Goal: Transaction & Acquisition: Purchase product/service

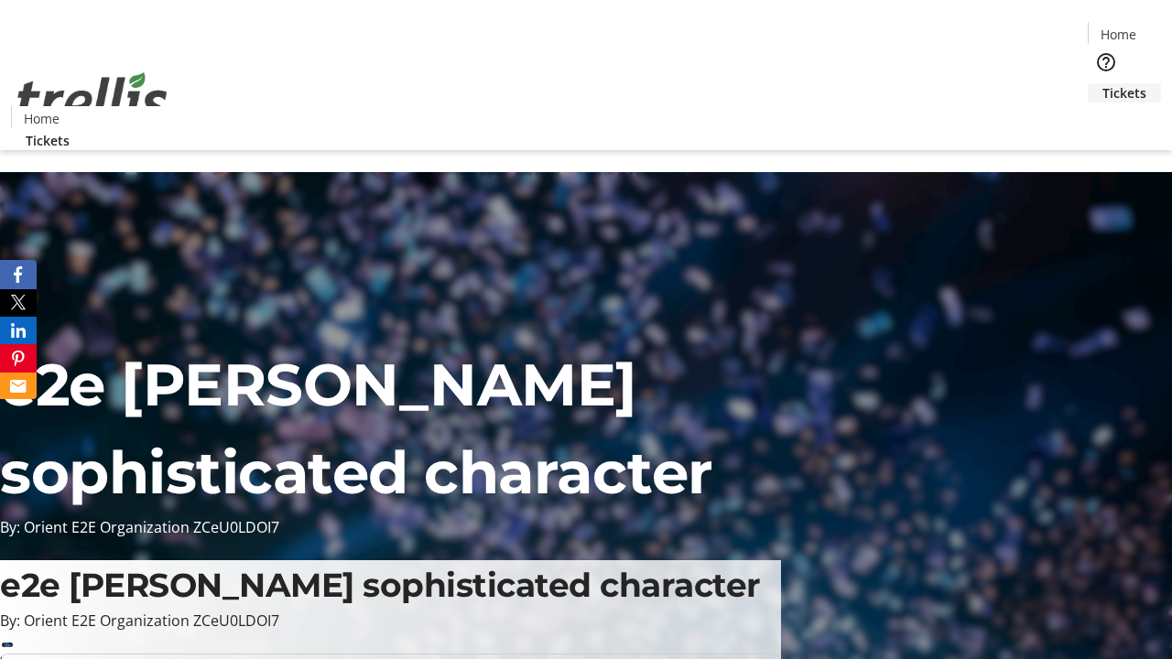
click at [1102, 83] on span "Tickets" at bounding box center [1124, 92] width 44 height 19
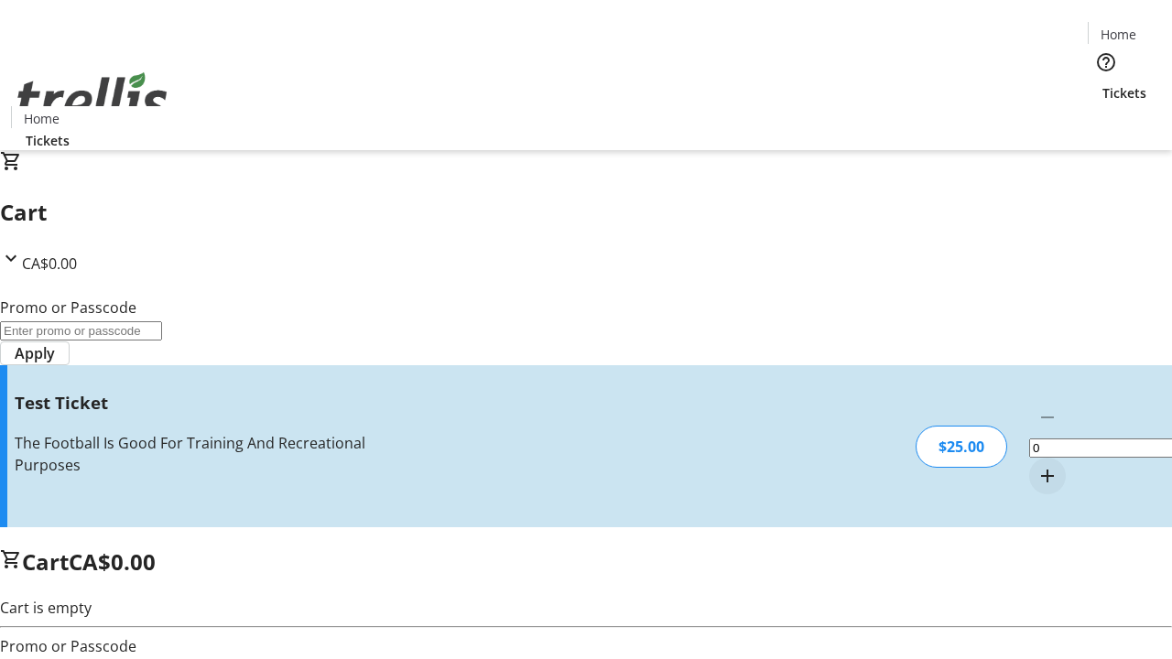
click at [1036, 465] on mat-icon "Increment by one" at bounding box center [1047, 476] width 22 height 22
type input "1"
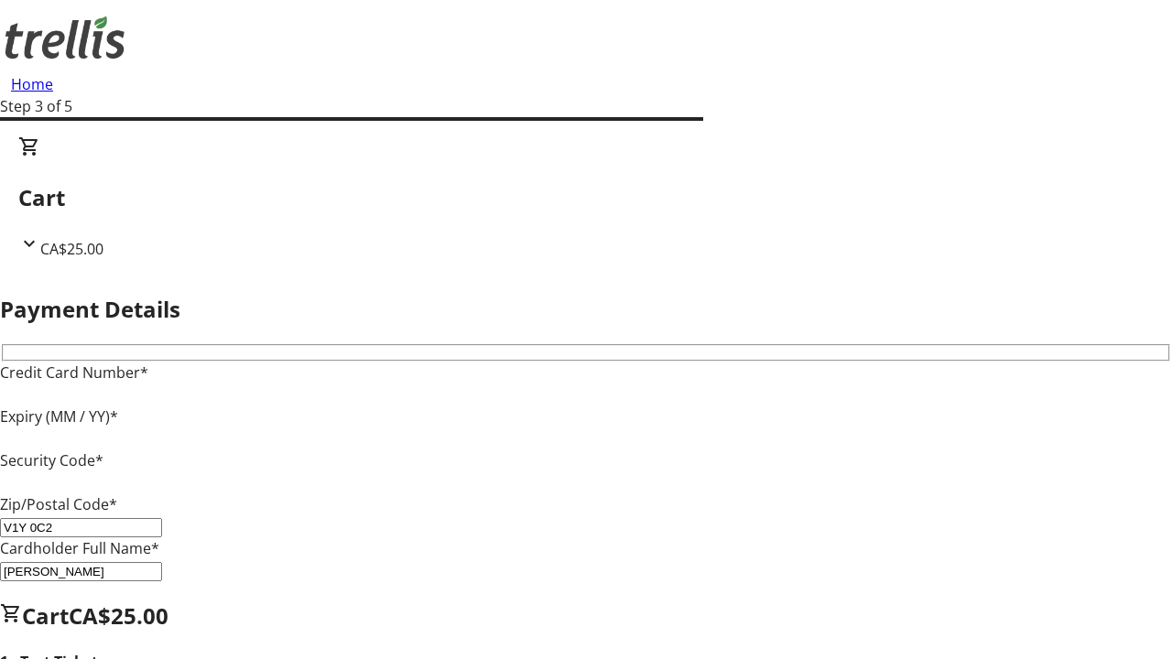
type input "V1Y 0C2"
